Goal: Information Seeking & Learning: Learn about a topic

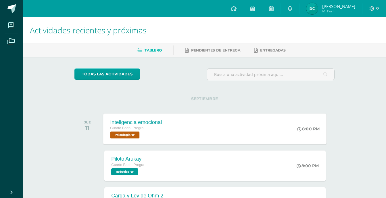
click at [171, 128] on div "Inteligencia emocional Cuarto [PERSON_NAME]. Progra Psicología 'B' 8:00 PM Inte…" at bounding box center [216, 128] width 224 height 31
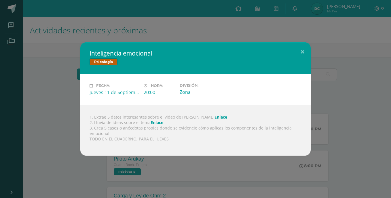
click at [155, 123] on link "Enlace" at bounding box center [156, 122] width 13 height 5
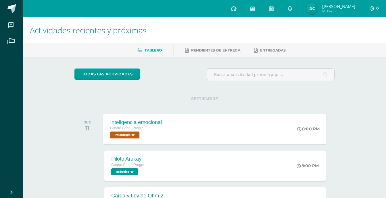
click at [175, 138] on div "Inteligencia emocional Cuarto [PERSON_NAME]. Progra Psicología 'B' 8:00 PM Inte…" at bounding box center [216, 128] width 224 height 31
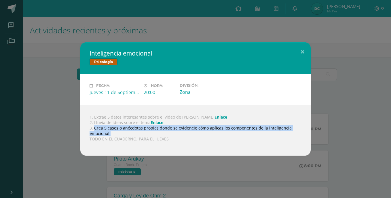
drag, startPoint x: 95, startPoint y: 129, endPoint x: 110, endPoint y: 132, distance: 15.6
click at [110, 132] on div "1. Extrae 5 datos interesantes sobre el video de [PERSON_NAME] 2. Lluvia de ide…" at bounding box center [195, 130] width 230 height 51
copy div "Crea 5 casos o anécdotas propias donde se evidencie cómo aplicas los componente…"
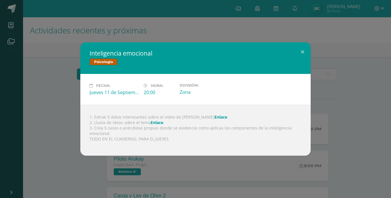
click at [168, 112] on div "1. Extrae 5 datos interesantes sobre el video de [PERSON_NAME] 2. Lluvia de ide…" at bounding box center [195, 130] width 230 height 51
